Goal: Task Accomplishment & Management: Manage account settings

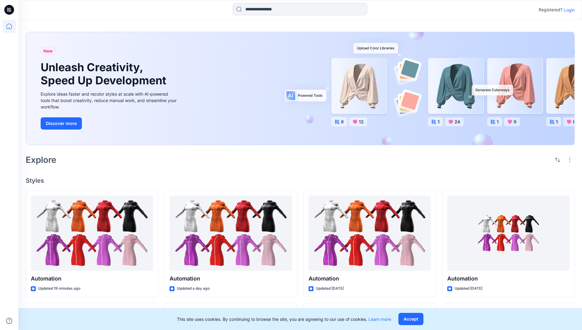
click at [568, 10] on p "Login" at bounding box center [569, 10] width 11 height 6
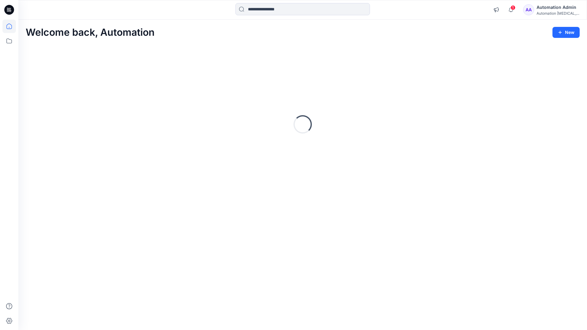
click at [12, 26] on icon at bounding box center [9, 27] width 6 height 6
click at [553, 10] on div "Automation Admin" at bounding box center [557, 7] width 43 height 7
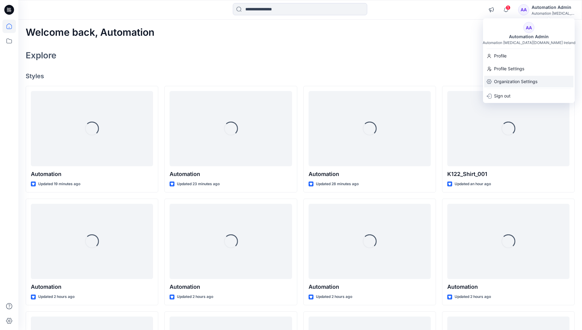
click at [517, 83] on p "Organization Settings" at bounding box center [515, 82] width 43 height 12
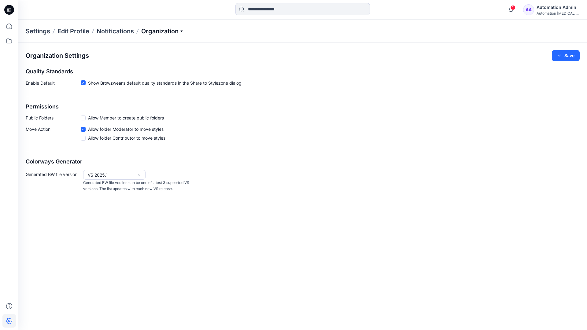
click at [174, 33] on p "Organization" at bounding box center [162, 31] width 43 height 9
click at [172, 31] on p "Organization" at bounding box center [162, 31] width 43 height 9
click at [83, 119] on span at bounding box center [83, 118] width 5 height 5
click at [569, 56] on button "Save" at bounding box center [566, 55] width 28 height 11
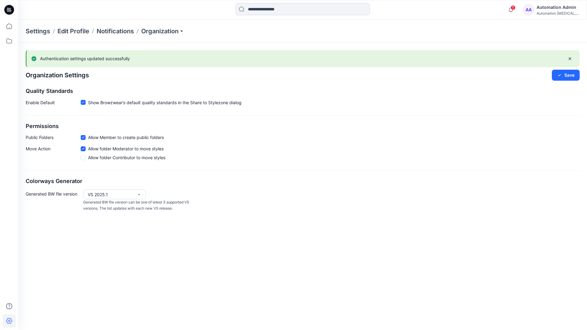
click at [84, 137] on icon at bounding box center [83, 138] width 2 height 2
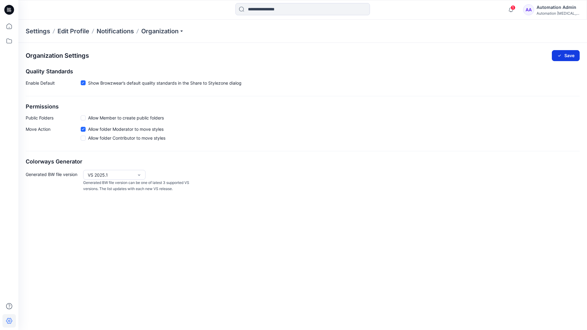
click at [569, 54] on button "Save" at bounding box center [566, 55] width 28 height 11
click at [83, 83] on icon at bounding box center [83, 83] width 3 height 2
click at [566, 54] on button "Save" at bounding box center [566, 55] width 28 height 11
click at [83, 84] on span at bounding box center [83, 83] width 5 height 5
click at [572, 53] on button "Save" at bounding box center [566, 55] width 28 height 11
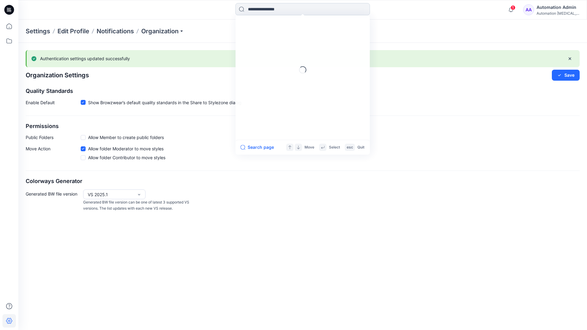
click at [276, 9] on input at bounding box center [302, 9] width 134 height 12
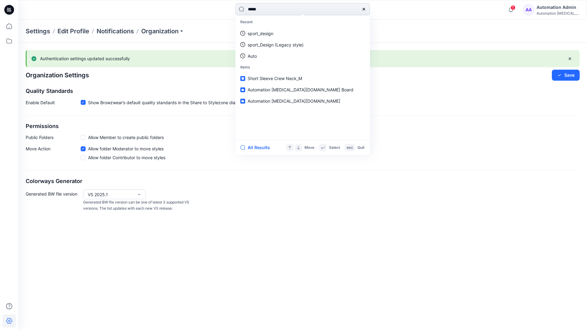
type input "****"
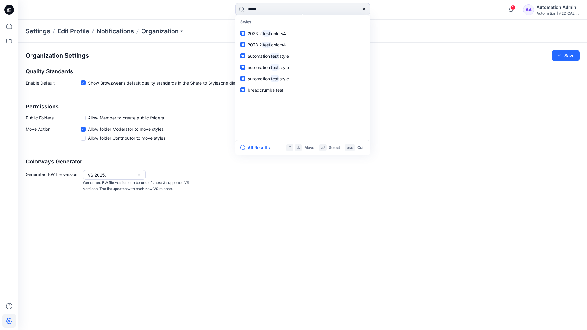
click at [364, 9] on icon at bounding box center [363, 9] width 5 height 5
click at [342, 6] on input at bounding box center [302, 9] width 134 height 12
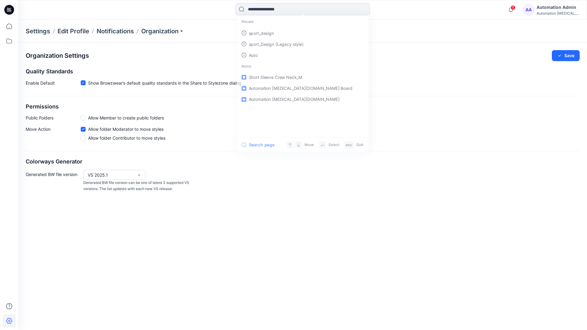
click at [550, 6] on div "Automation Admin" at bounding box center [557, 7] width 43 height 7
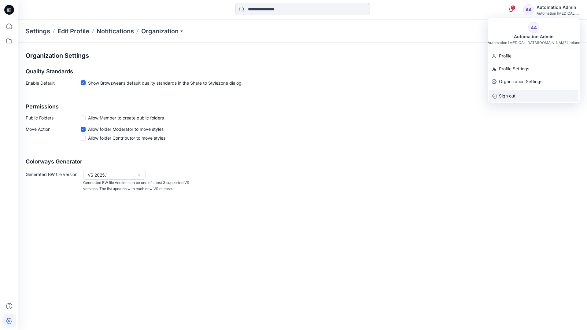
click at [516, 94] on div "Sign out" at bounding box center [533, 96] width 89 height 12
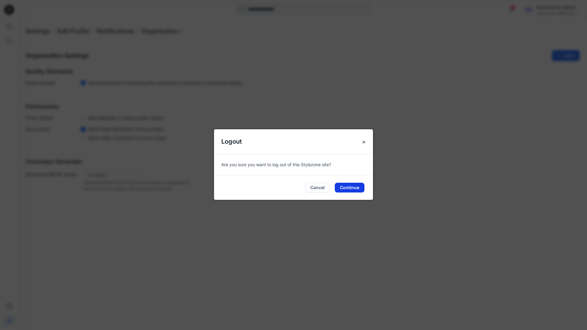
click at [350, 185] on button "Continue" at bounding box center [350, 188] width 30 height 10
